Goal: Task Accomplishment & Management: Use online tool/utility

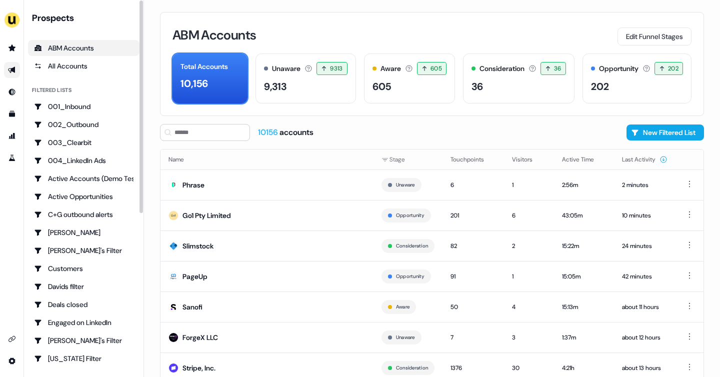
click at [16, 62] on link "Go to outbound experience" at bounding box center [12, 70] width 16 height 16
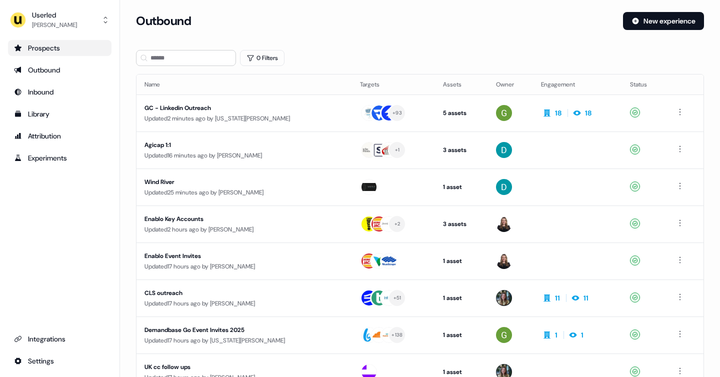
click at [63, 47] on div "Prospects" at bounding box center [59, 48] width 91 height 10
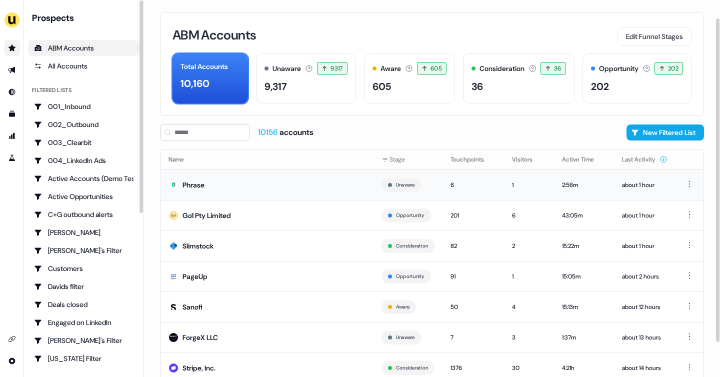
scroll to position [60, 0]
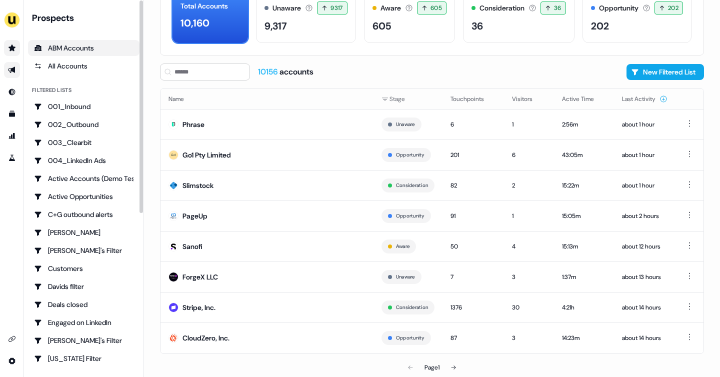
click at [18, 65] on link "Go to outbound experience" at bounding box center [12, 70] width 16 height 16
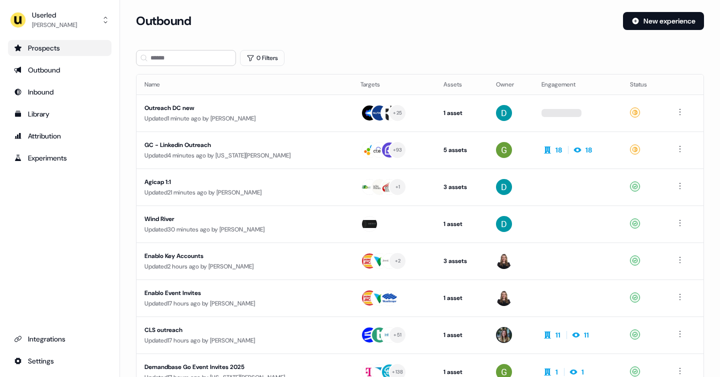
click at [17, 45] on icon "Go to prospects" at bounding box center [17, 47] width 7 height 6
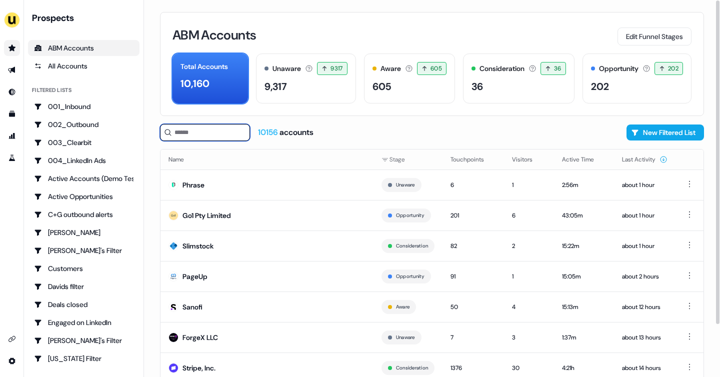
click at [214, 126] on input at bounding box center [205, 132] width 90 height 17
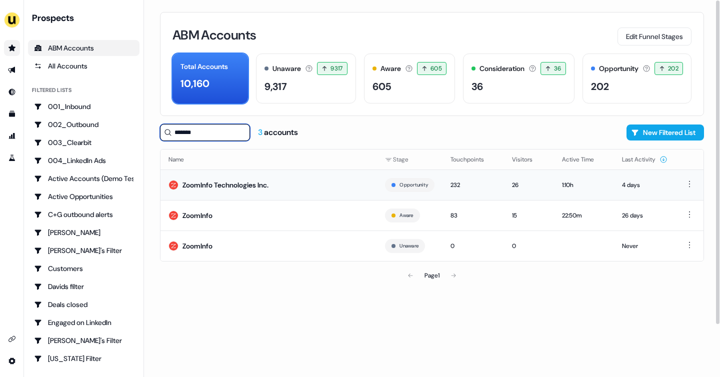
type input "*******"
click at [233, 193] on td "ZoomInfo Technologies Inc." at bounding box center [268, 184] width 216 height 30
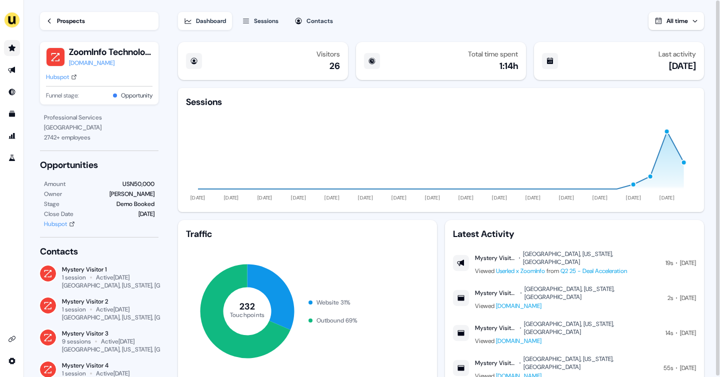
click at [46, 18] on icon at bounding box center [49, 20] width 7 height 7
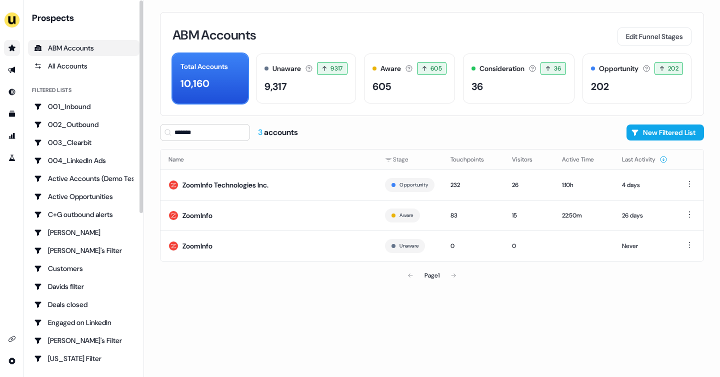
click at [89, 47] on div "ABM Accounts" at bounding box center [83, 48] width 99 height 10
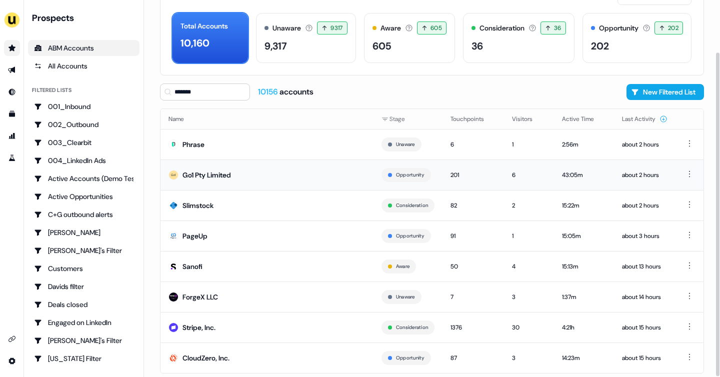
scroll to position [60, 0]
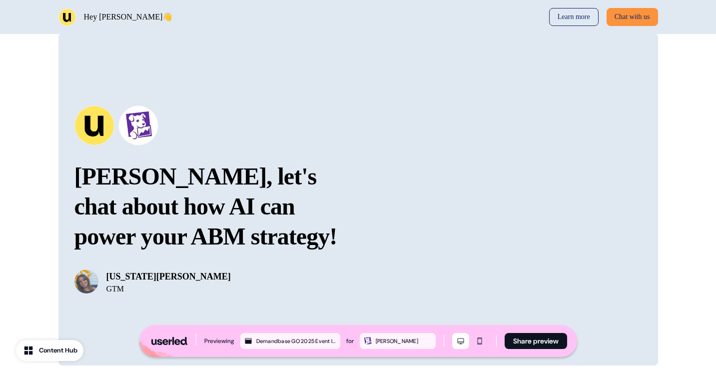
scroll to position [1219, 0]
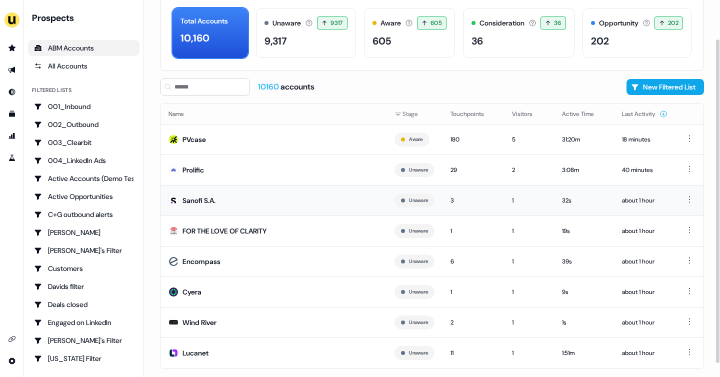
scroll to position [48, 0]
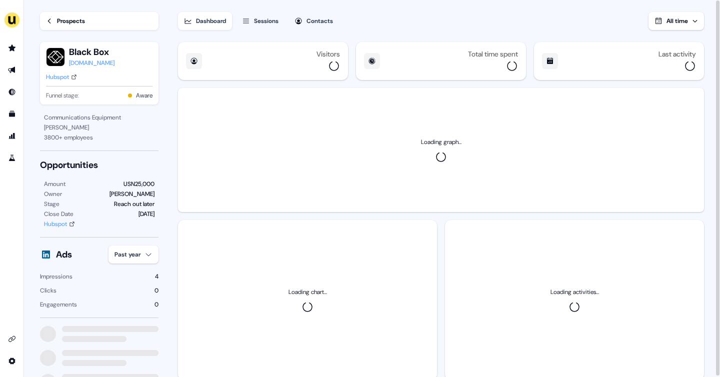
click at [46, 21] on icon at bounding box center [49, 20] width 7 height 7
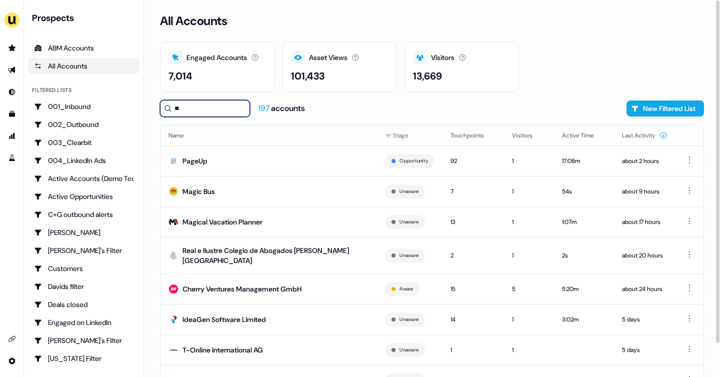
click at [179, 110] on input "**" at bounding box center [205, 108] width 90 height 17
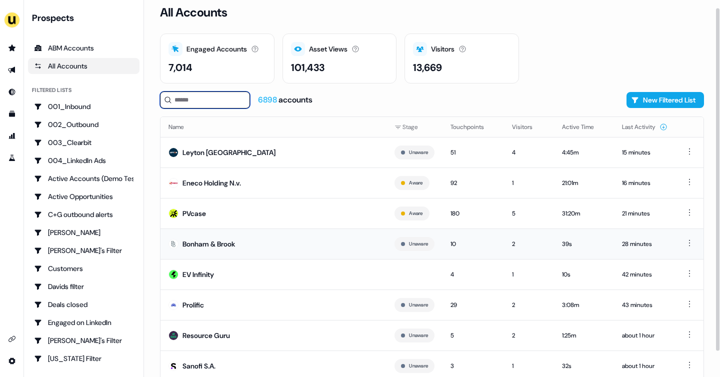
scroll to position [36, 0]
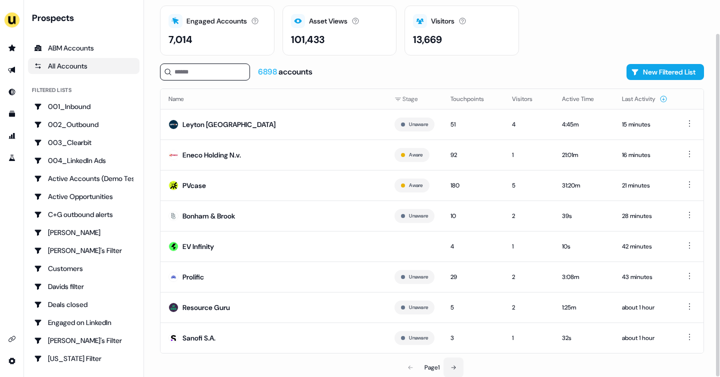
click at [455, 368] on icon at bounding box center [453, 367] width 6 height 6
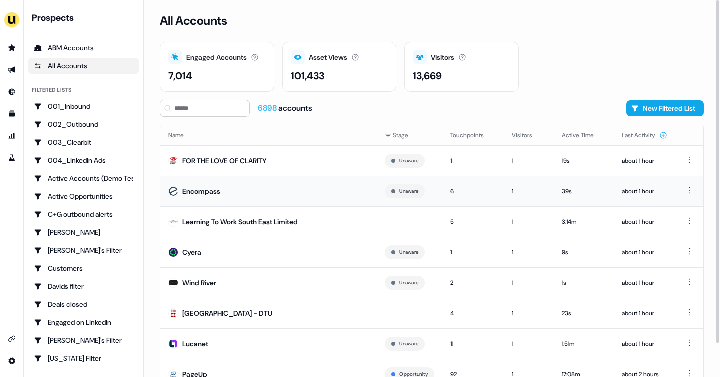
scroll to position [36, 0]
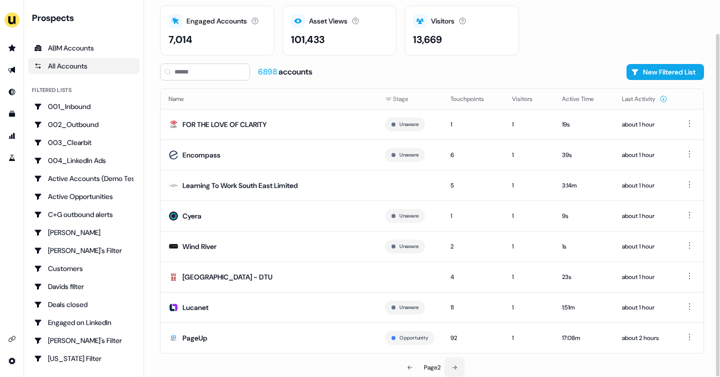
click at [458, 365] on button at bounding box center [454, 367] width 20 height 20
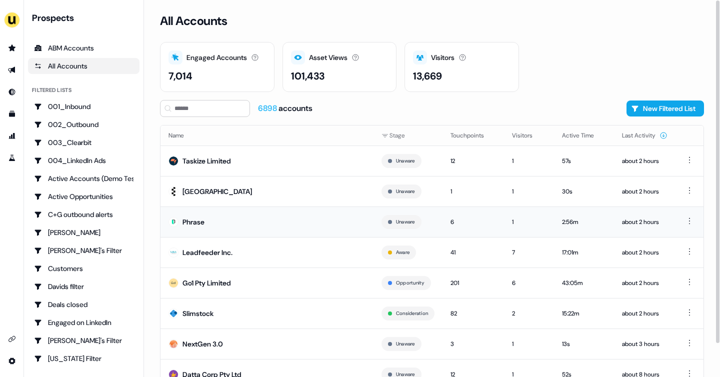
scroll to position [36, 0]
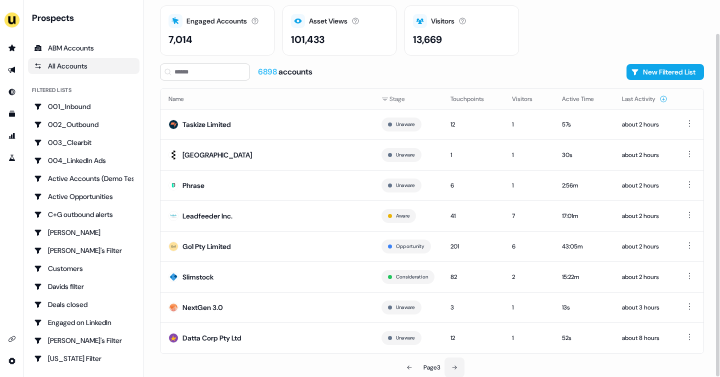
click at [457, 366] on icon at bounding box center [454, 367] width 4 height 4
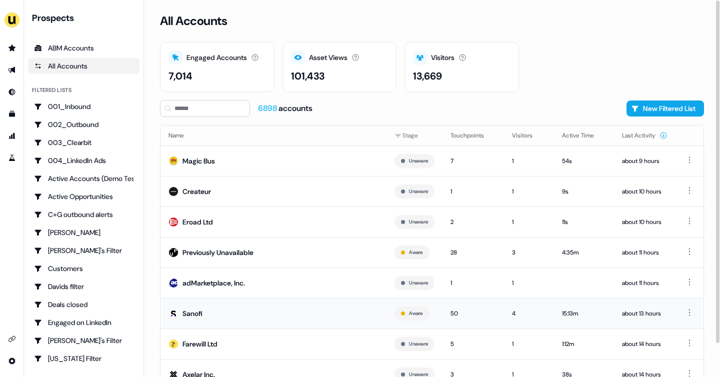
scroll to position [36, 0]
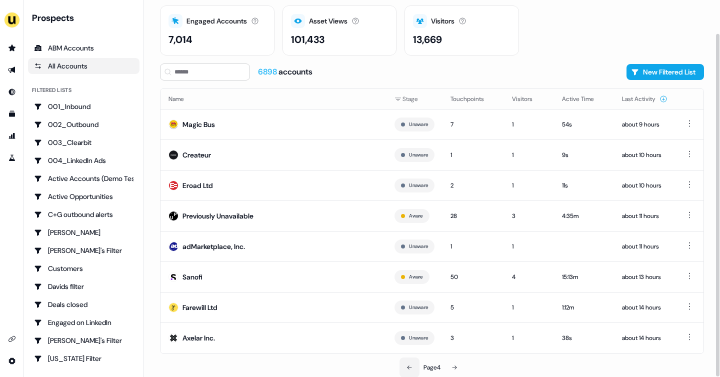
click at [404, 366] on button at bounding box center [409, 367] width 20 height 20
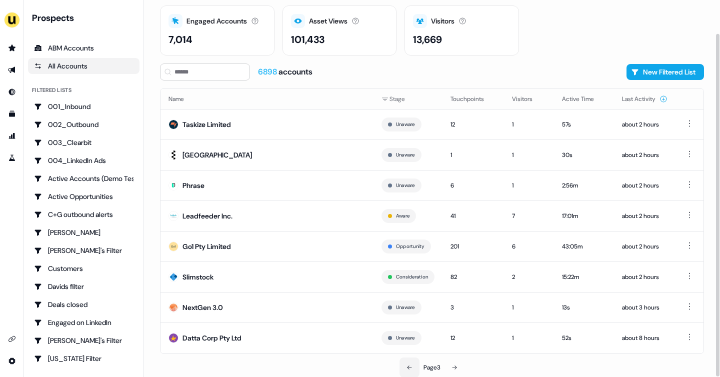
click at [404, 366] on button at bounding box center [409, 367] width 20 height 20
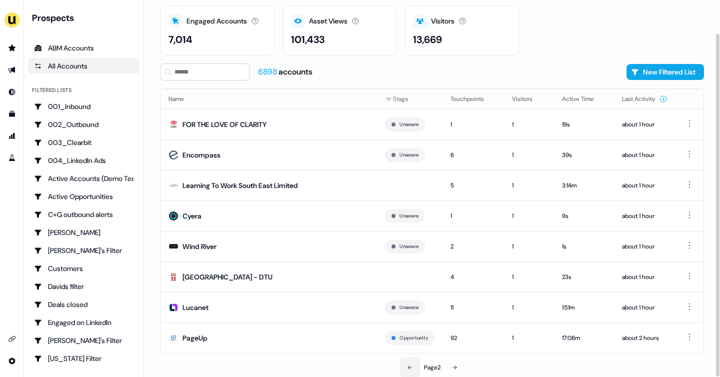
click at [404, 366] on button at bounding box center [410, 367] width 20 height 20
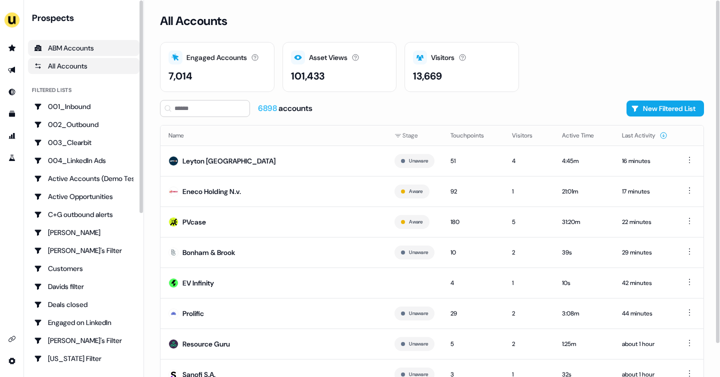
click at [93, 51] on div "ABM Accounts" at bounding box center [83, 48] width 99 height 10
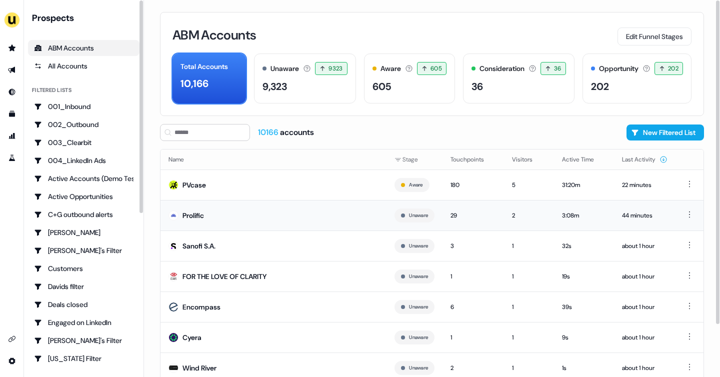
click at [178, 225] on td "Prolific" at bounding box center [273, 215] width 226 height 30
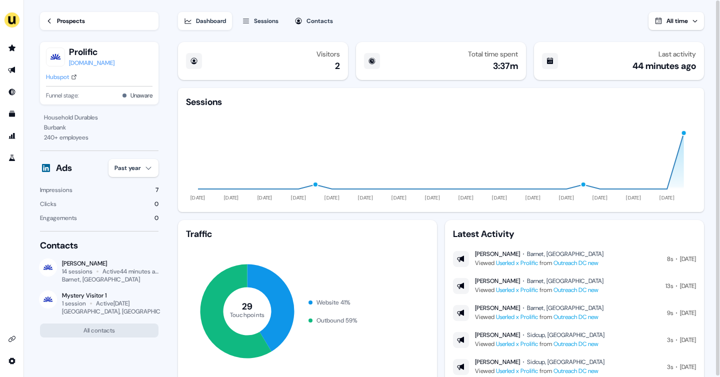
click at [57, 22] on div "Prospects" at bounding box center [71, 21] width 28 height 10
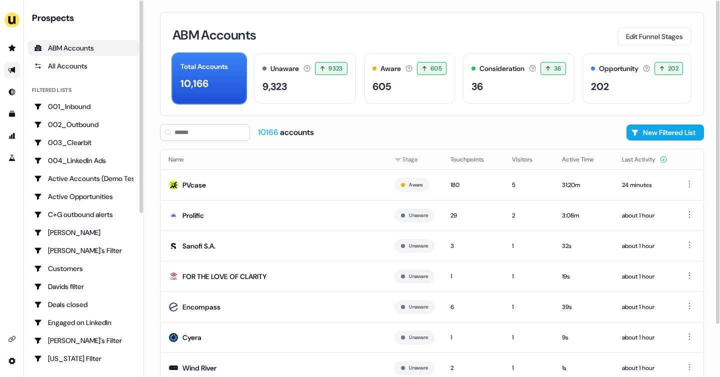
click at [12, 70] on icon "Go to outbound experience" at bounding box center [11, 70] width 7 height 6
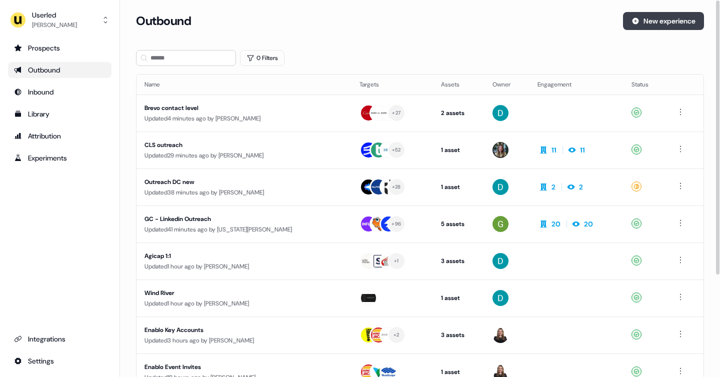
click at [652, 20] on button "New experience" at bounding box center [663, 21] width 81 height 18
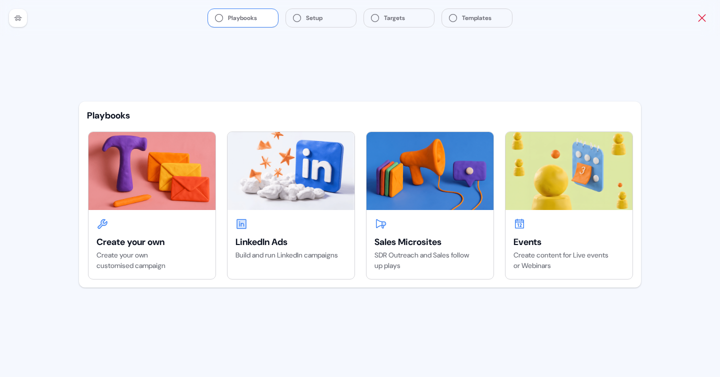
click at [702, 22] on icon "Close" at bounding box center [702, 18] width 12 height 12
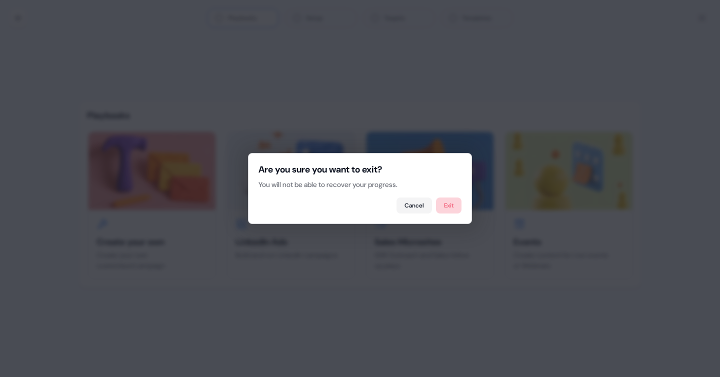
click at [447, 209] on button "Exit" at bounding box center [448, 205] width 25 height 16
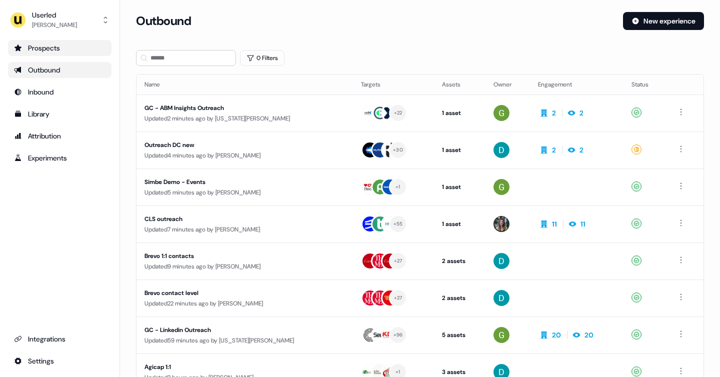
click at [65, 50] on div "Prospects" at bounding box center [59, 48] width 91 height 10
